Goal: Information Seeking & Learning: Learn about a topic

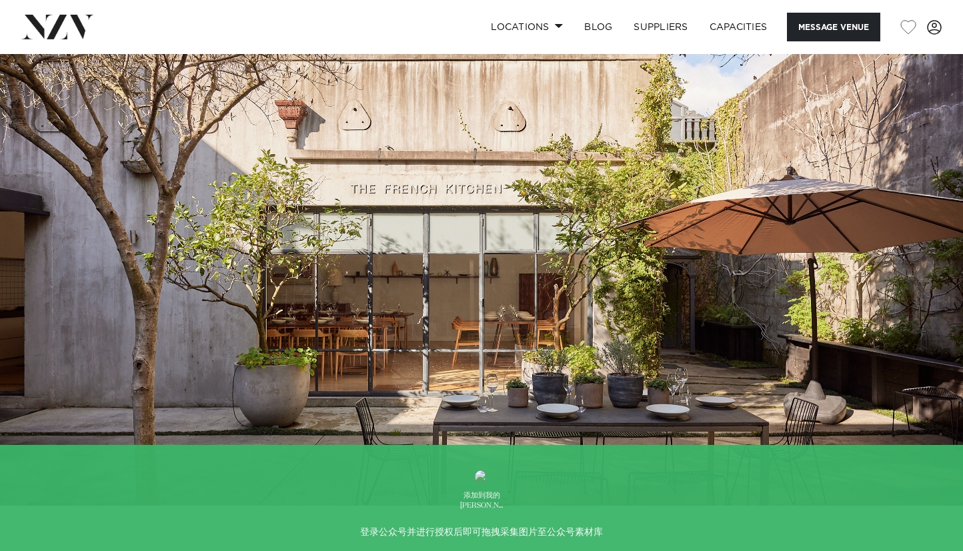
click at [929, 261] on img at bounding box center [481, 280] width 963 height 452
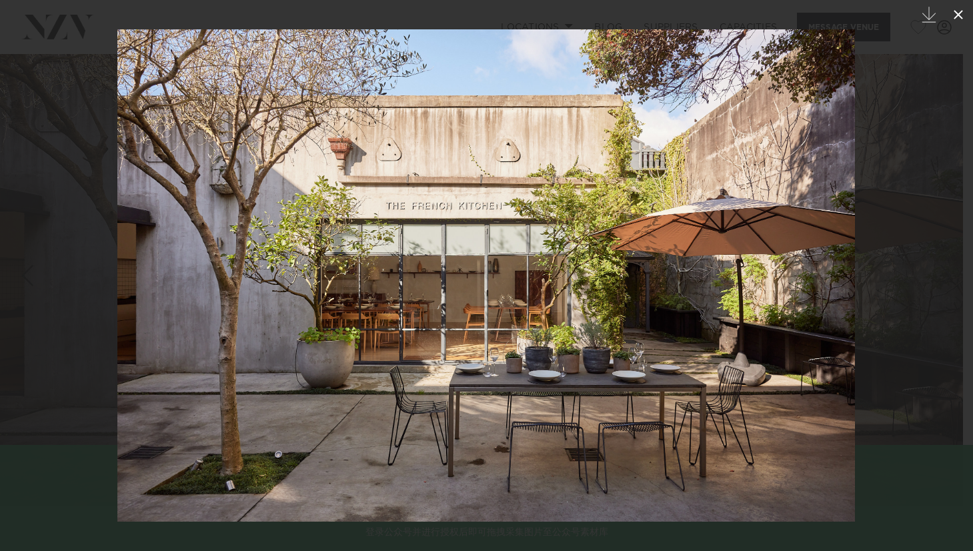
click at [957, 9] on icon at bounding box center [959, 15] width 16 height 16
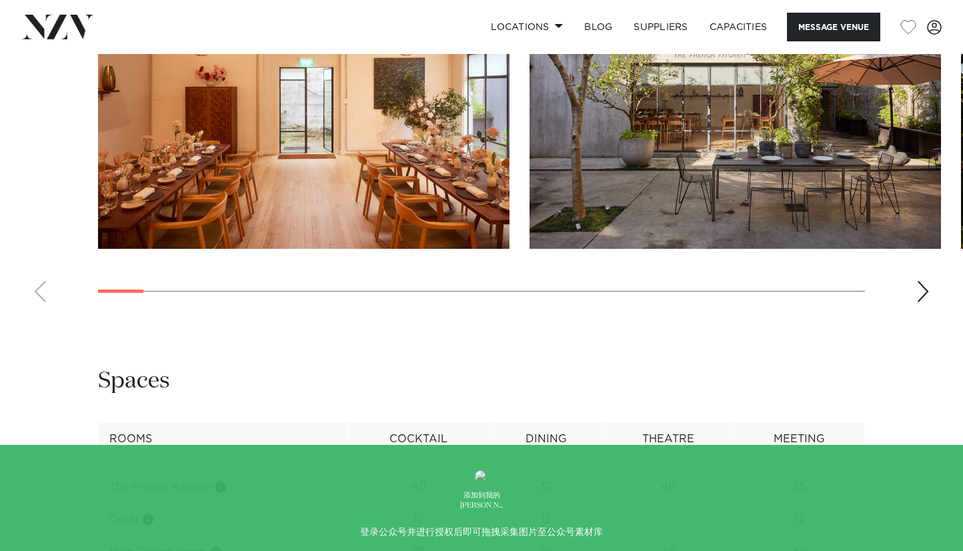
scroll to position [1333, 0]
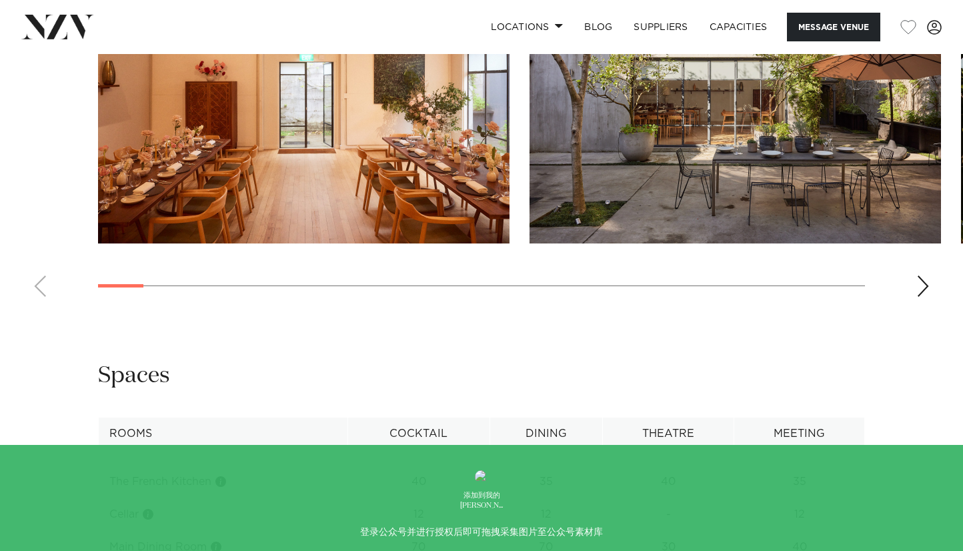
click at [917, 282] on div "Next slide" at bounding box center [923, 286] width 13 height 21
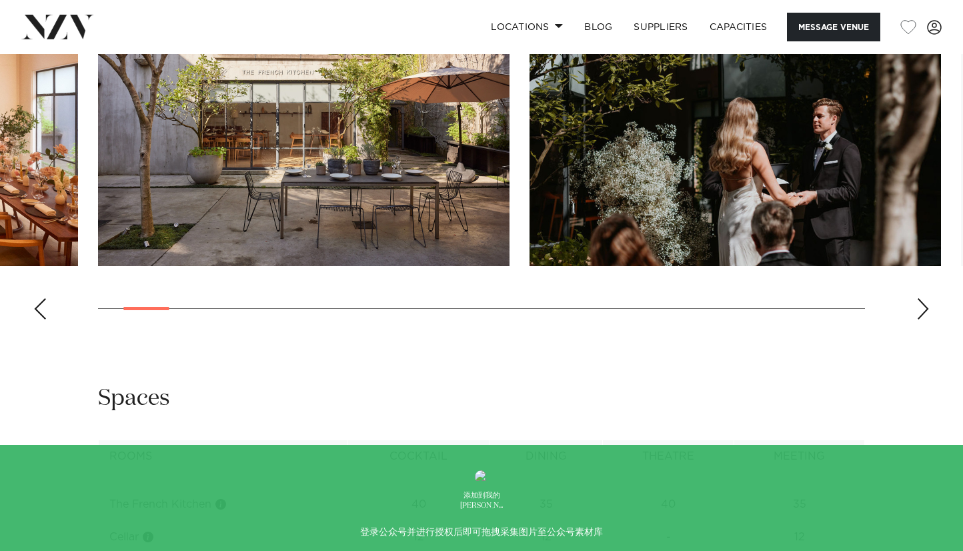
scroll to position [1298, 0]
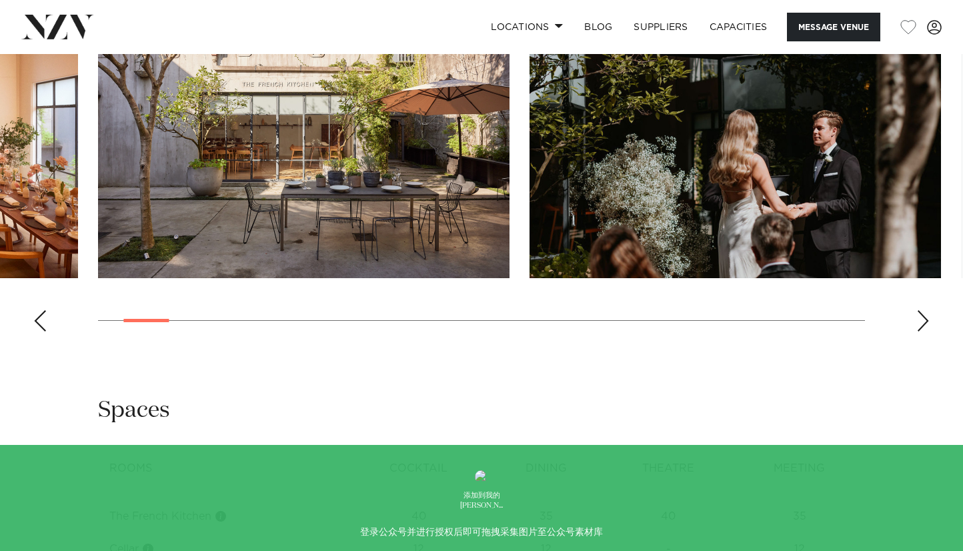
click at [919, 318] on div "Next slide" at bounding box center [923, 320] width 13 height 21
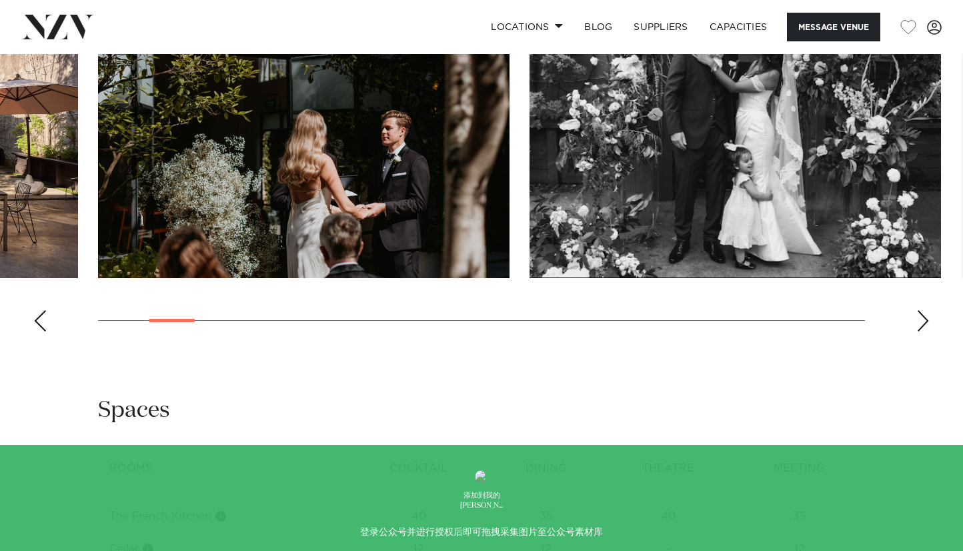
click at [919, 318] on div "Next slide" at bounding box center [923, 320] width 13 height 21
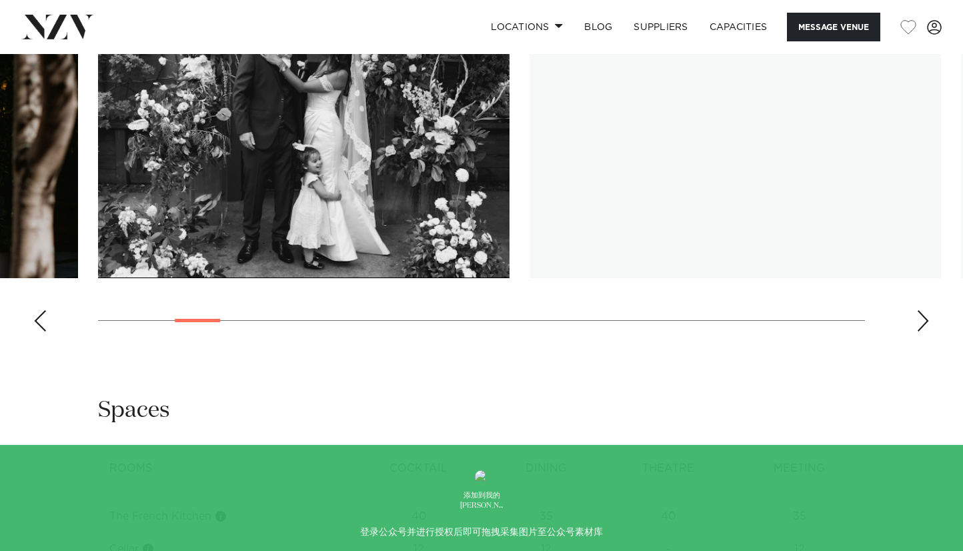
click at [919, 318] on div "Next slide" at bounding box center [923, 320] width 13 height 21
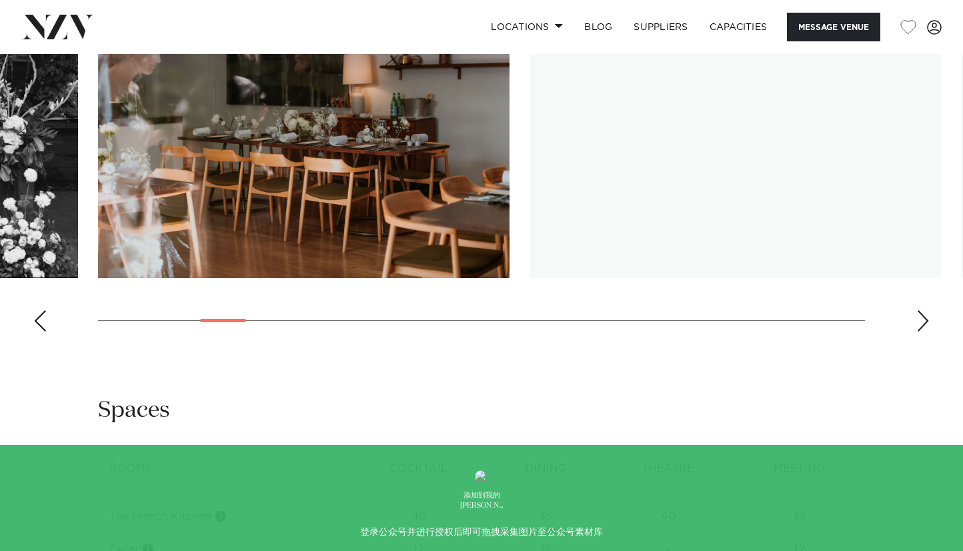
click at [918, 318] on div "Next slide" at bounding box center [923, 320] width 13 height 21
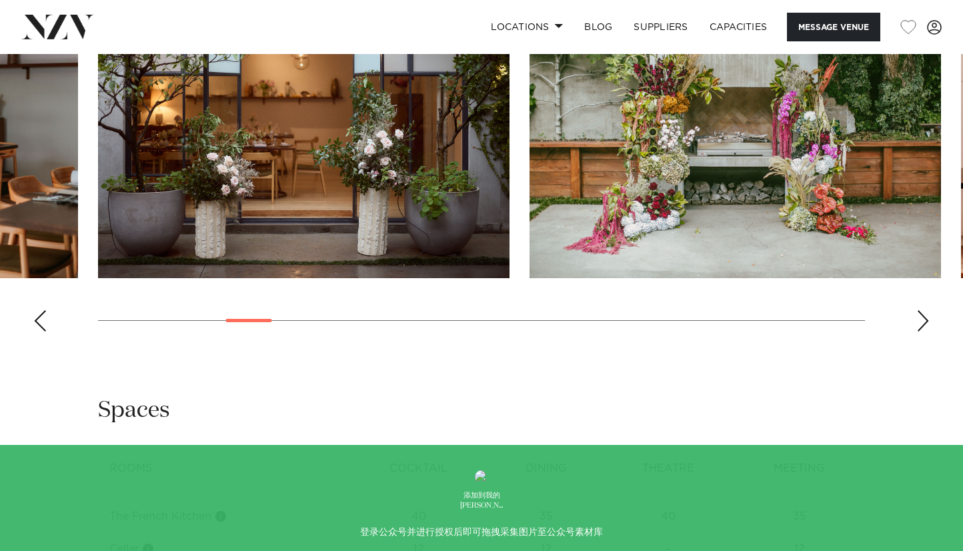
click at [918, 317] on div "Next slide" at bounding box center [923, 320] width 13 height 21
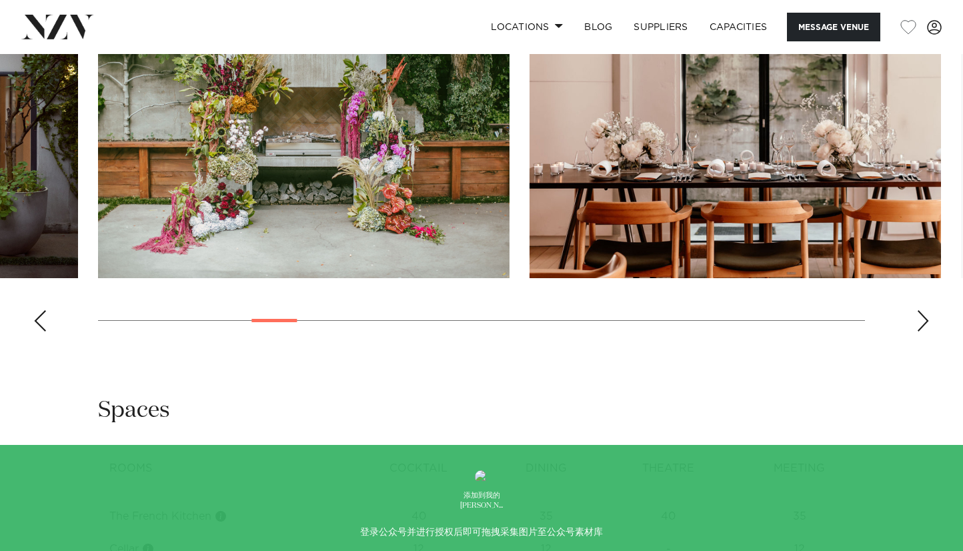
click at [918, 317] on div "Next slide" at bounding box center [923, 320] width 13 height 21
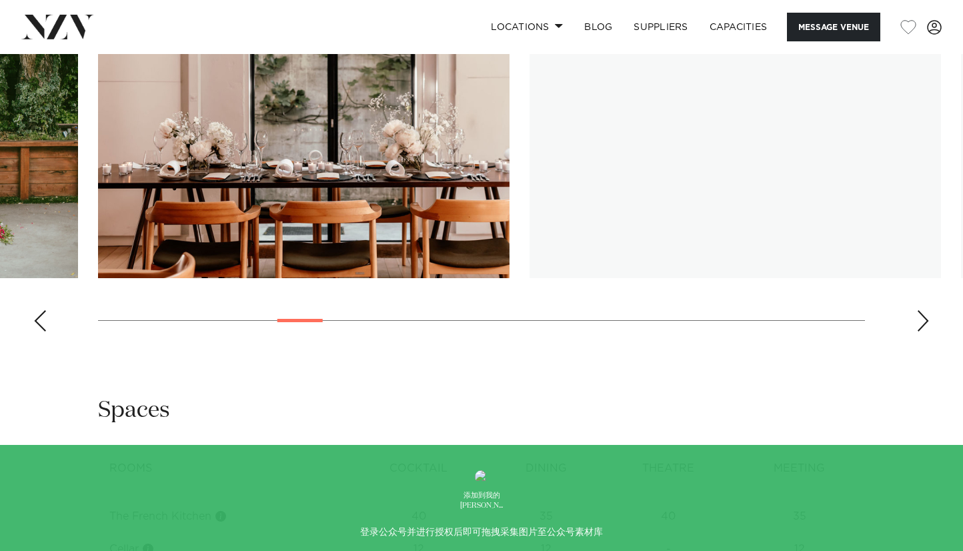
click at [918, 317] on div "Next slide" at bounding box center [923, 320] width 13 height 21
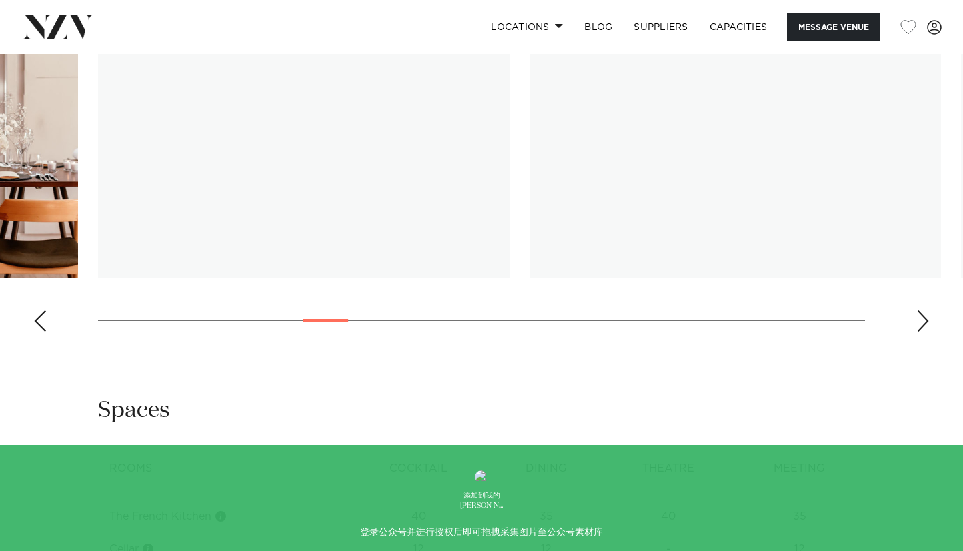
click at [918, 317] on div "Next slide" at bounding box center [923, 320] width 13 height 21
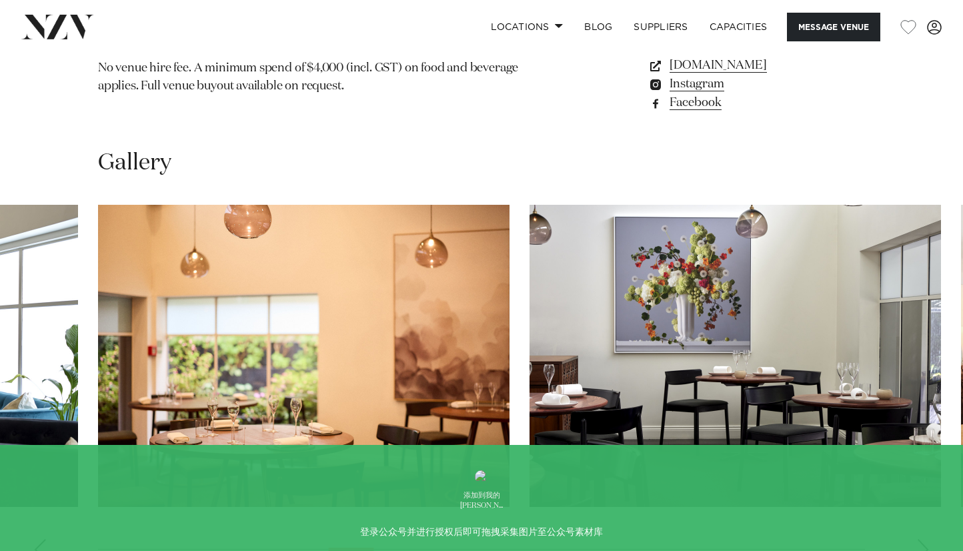
scroll to position [1213, 0]
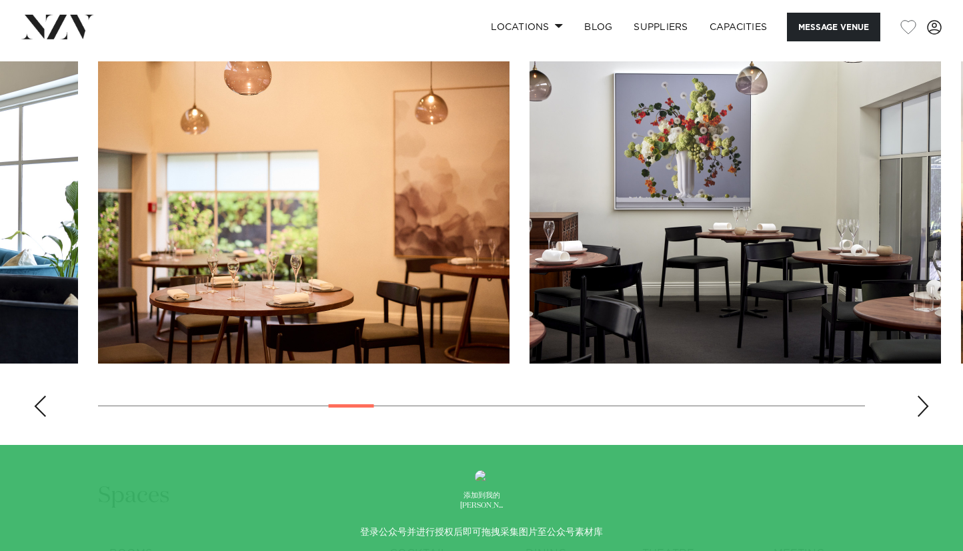
click at [928, 417] on div "Next slide" at bounding box center [923, 406] width 13 height 21
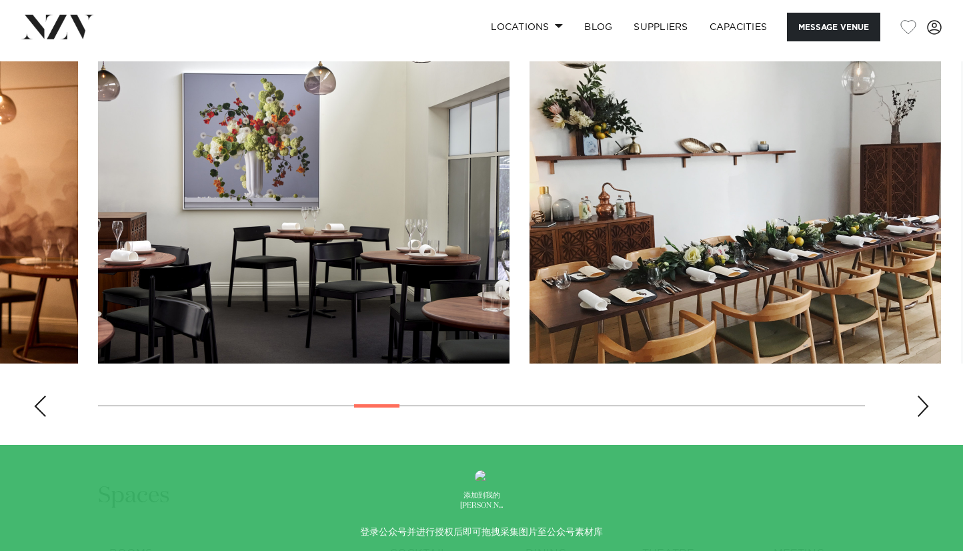
click at [927, 417] on div "Next slide" at bounding box center [923, 406] width 13 height 21
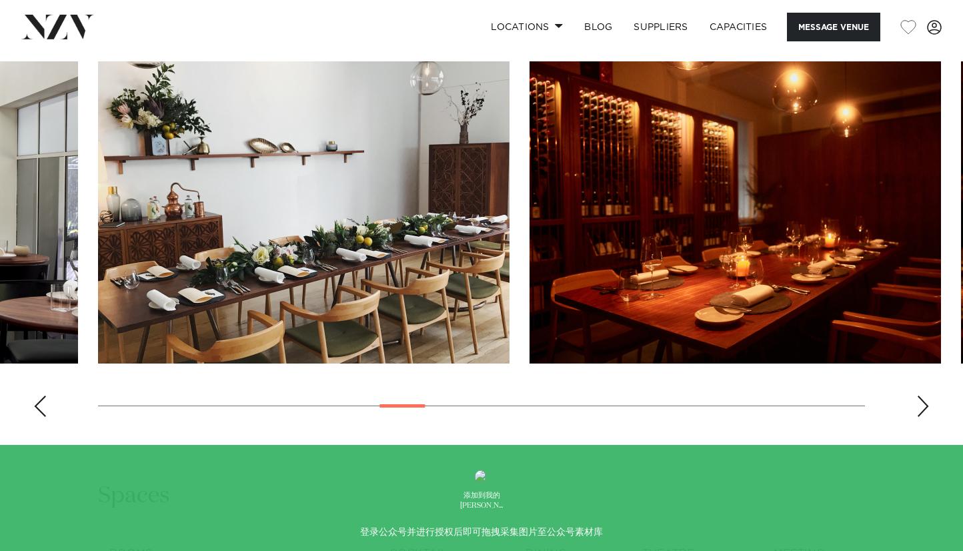
click at [917, 411] on div "Next slide" at bounding box center [923, 406] width 13 height 21
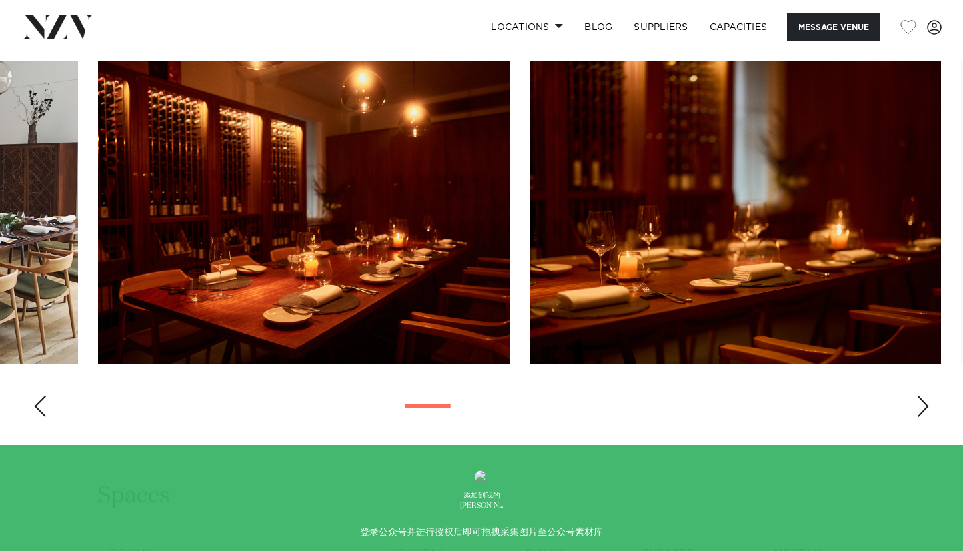
click at [917, 411] on div "Next slide" at bounding box center [923, 406] width 13 height 21
